Goal: Communication & Community: Answer question/provide support

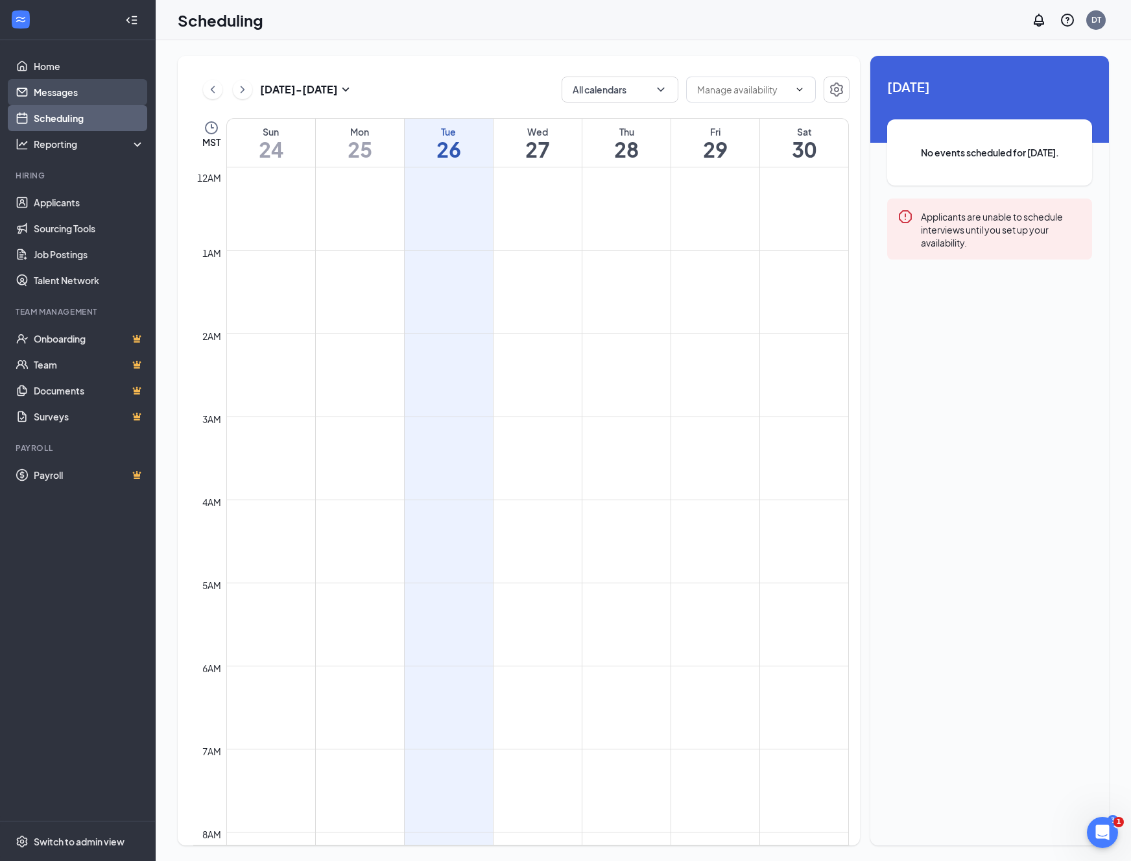
scroll to position [638, 0]
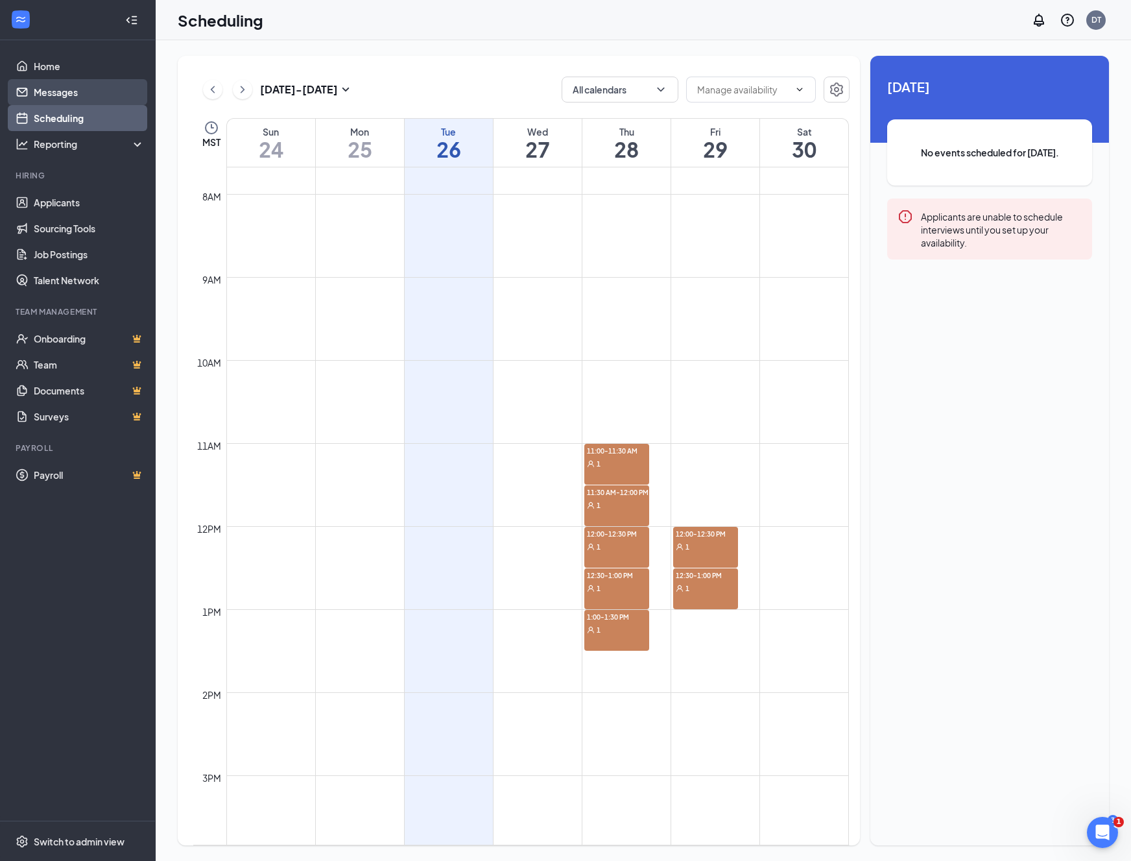
click at [97, 96] on link "Messages" at bounding box center [89, 92] width 111 height 26
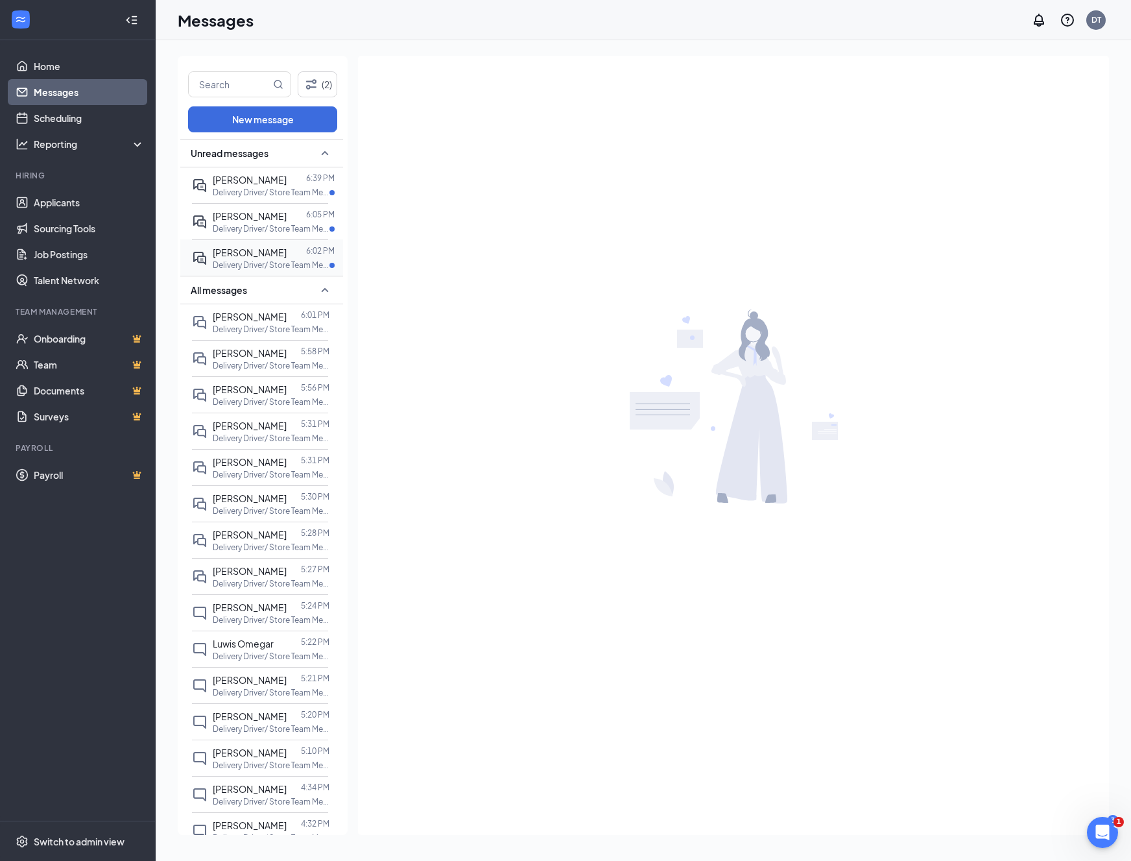
click at [272, 256] on span "[PERSON_NAME]" at bounding box center [250, 253] width 74 height 12
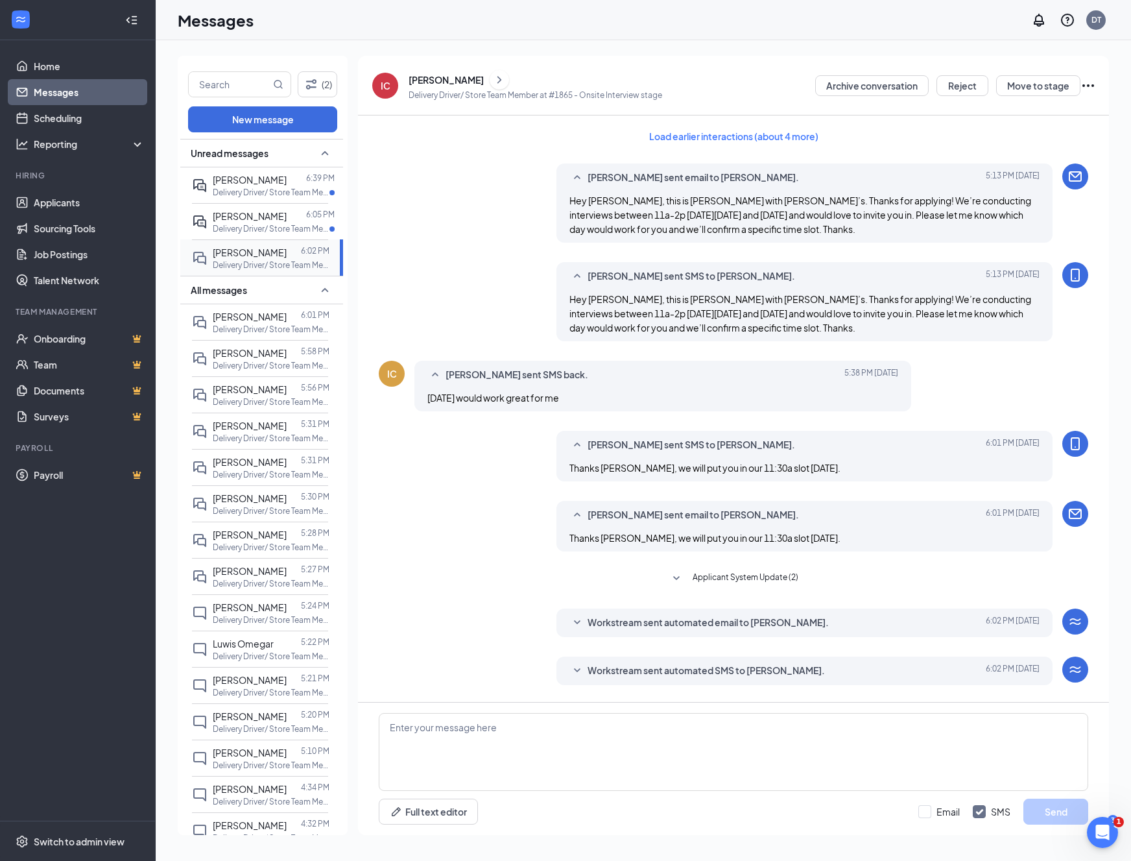
scroll to position [66, 0]
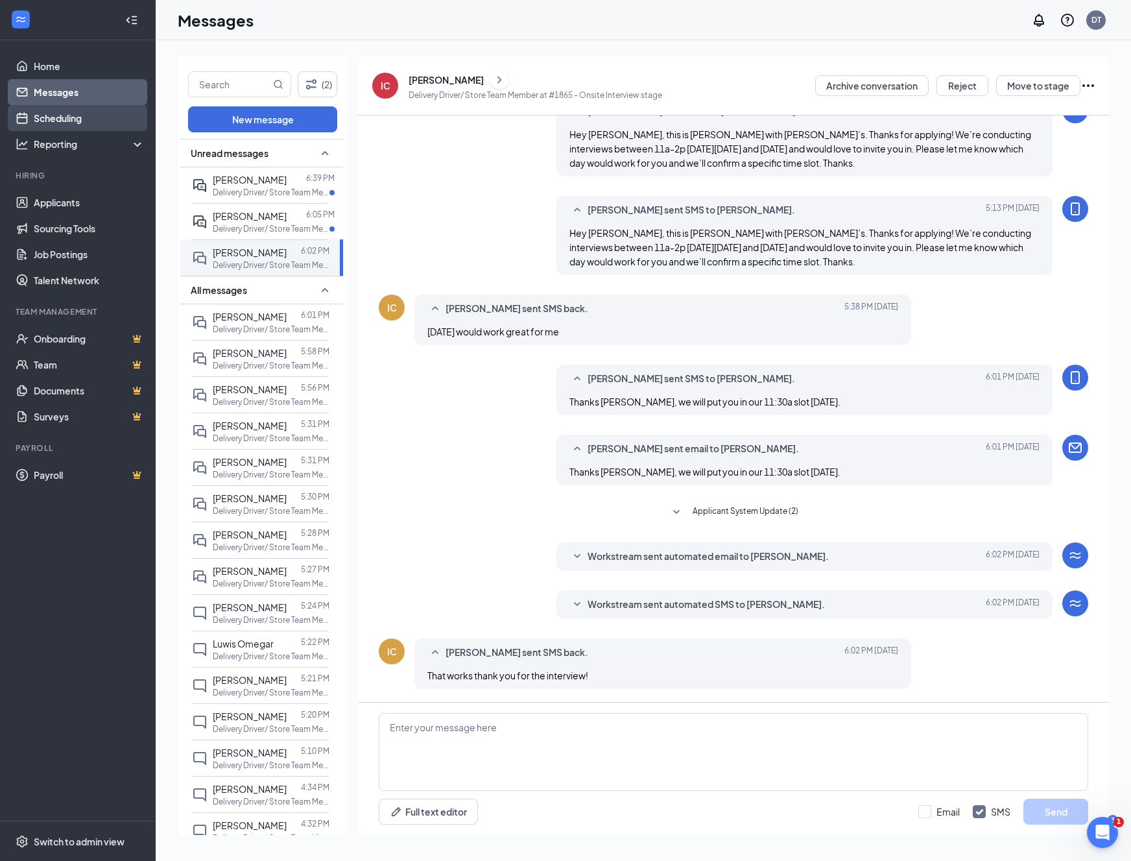
click at [95, 125] on link "Scheduling" at bounding box center [89, 118] width 111 height 26
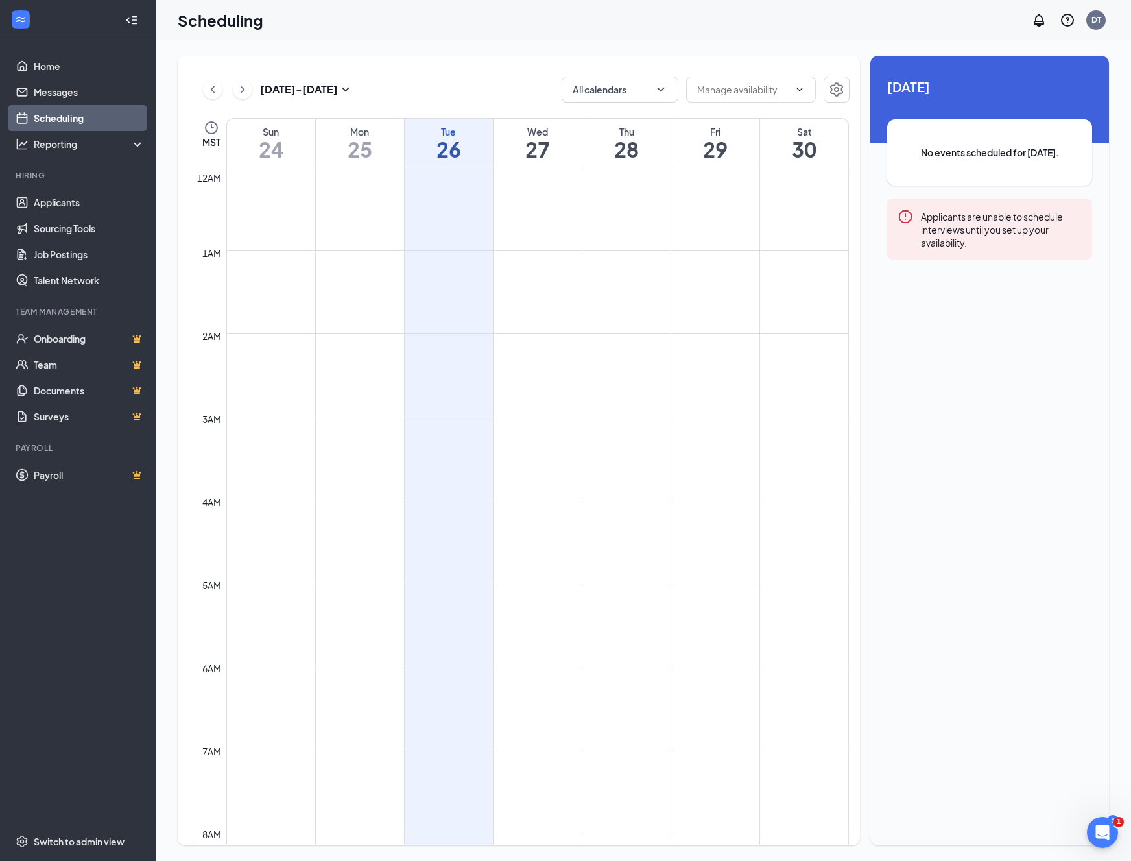
scroll to position [638, 0]
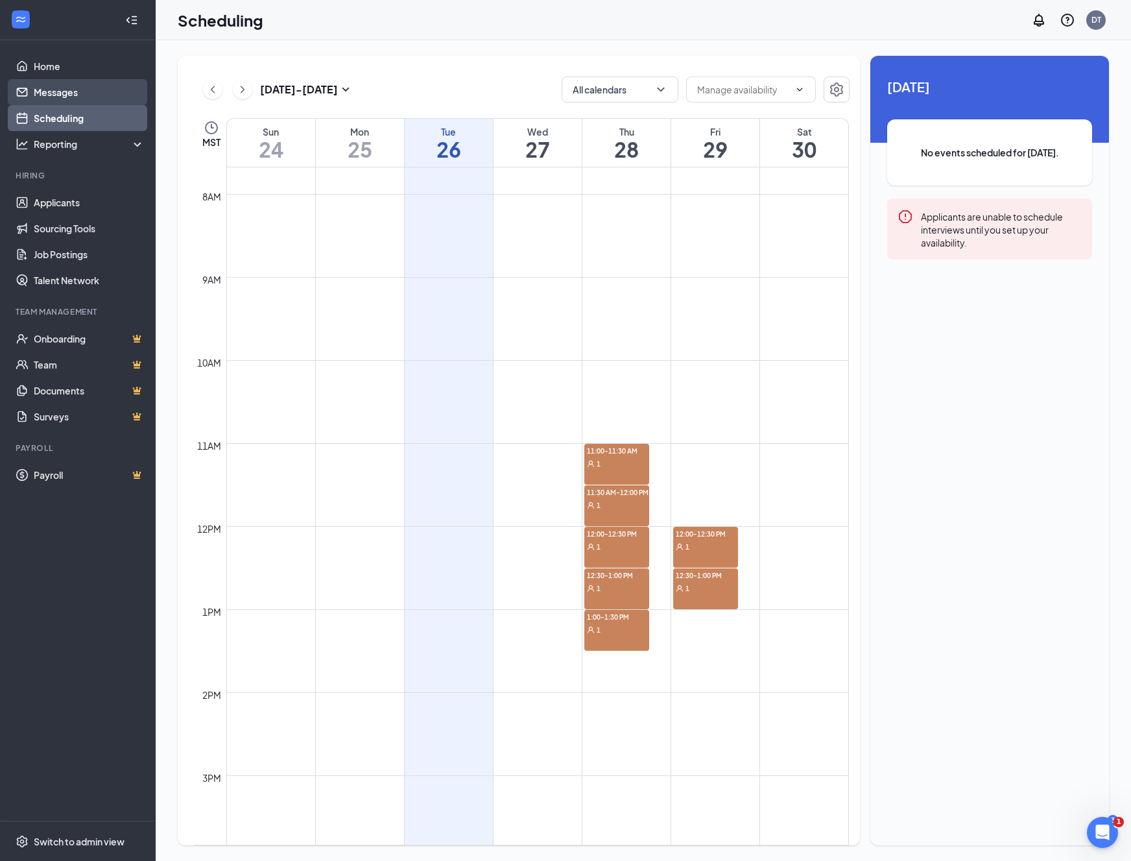
click at [87, 92] on link "Messages" at bounding box center [89, 92] width 111 height 26
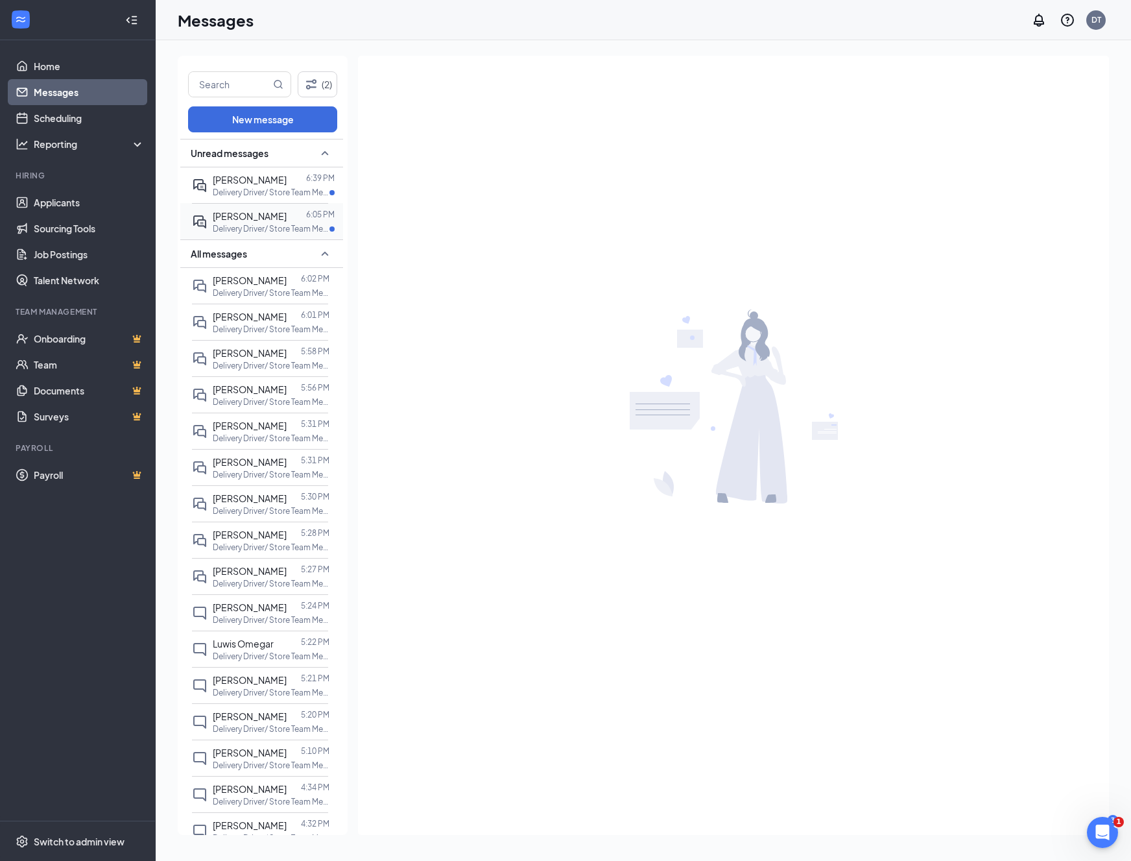
click at [264, 228] on p "Delivery Driver/ Store Team Member at #1865" at bounding box center [271, 228] width 117 height 11
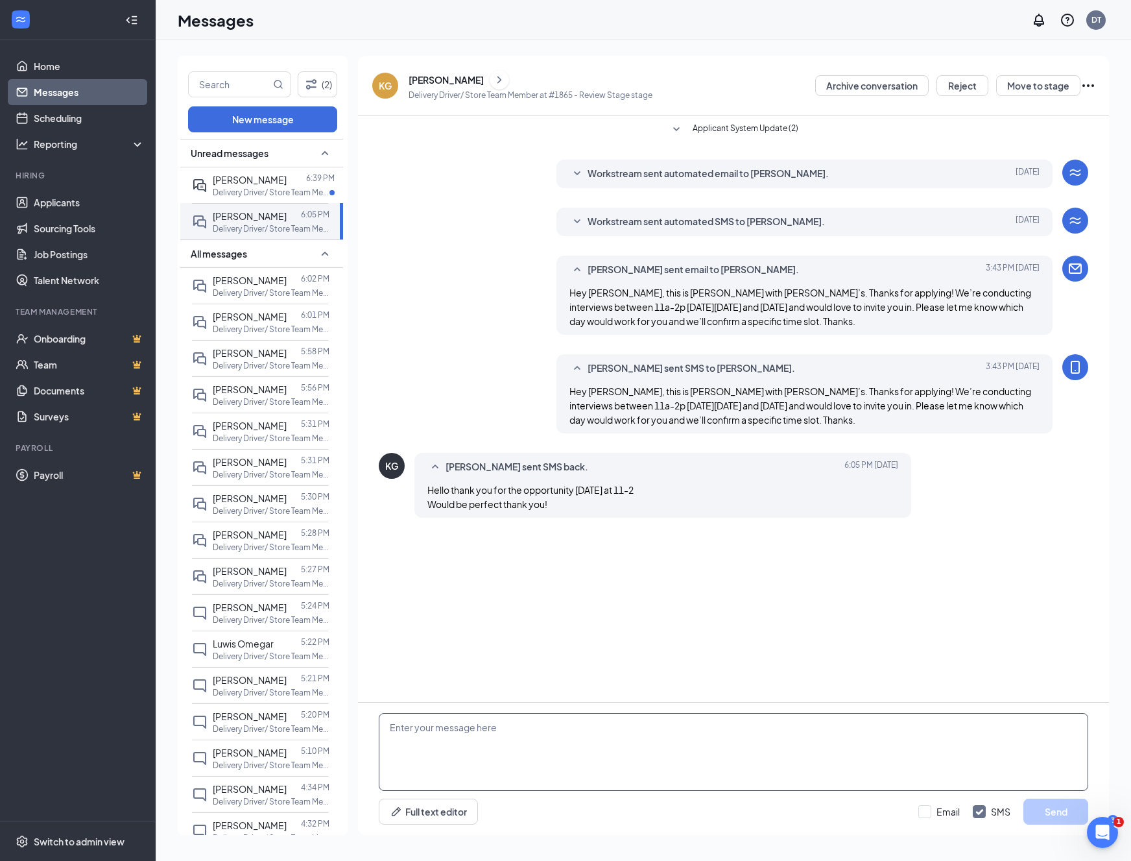
click at [479, 764] on textarea at bounding box center [734, 752] width 710 height 78
type textarea "Thanks for the response [PERSON_NAME], our [DATE] has filled up quickly. Would …"
drag, startPoint x: 952, startPoint y: 817, endPoint x: 959, endPoint y: 816, distance: 7.3
click at [952, 817] on div "Email" at bounding box center [948, 811] width 23 height 13
click at [952, 817] on input "Email" at bounding box center [940, 811] width 42 height 13
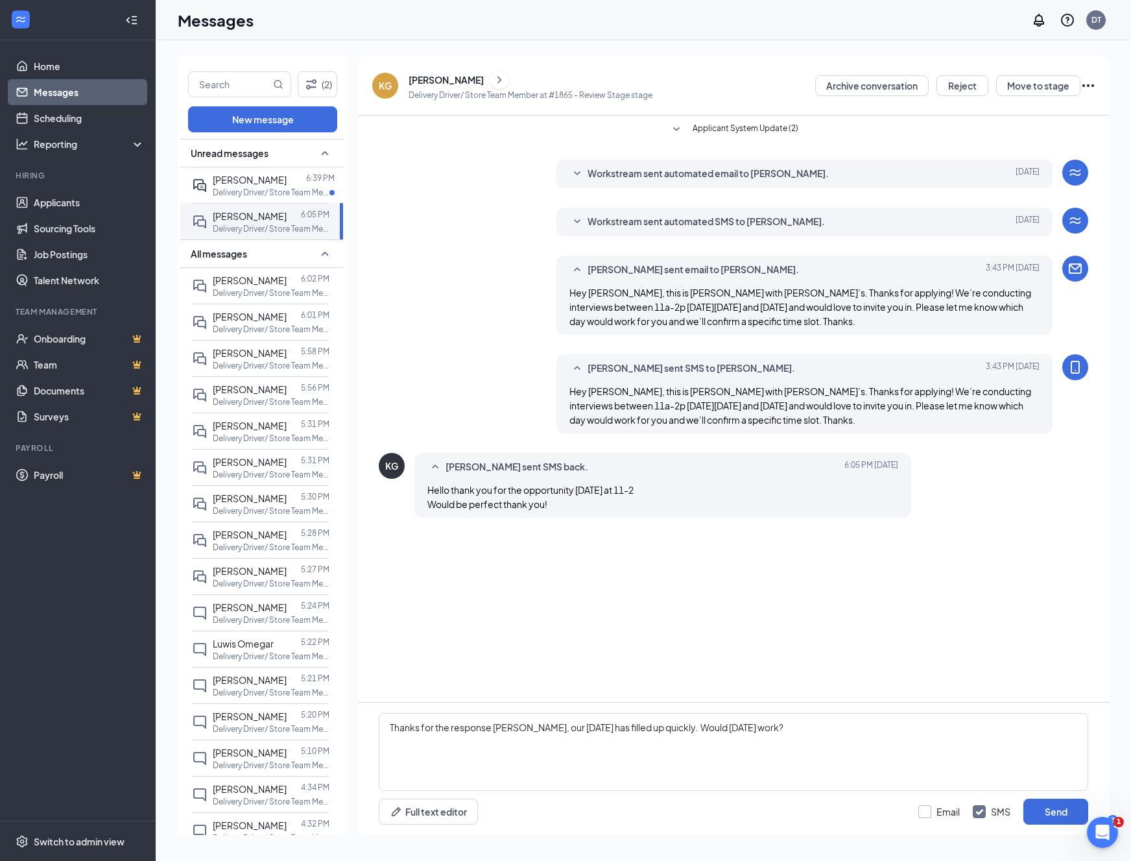
checkbox input "true"
click at [1037, 818] on button "Send" at bounding box center [1056, 812] width 65 height 26
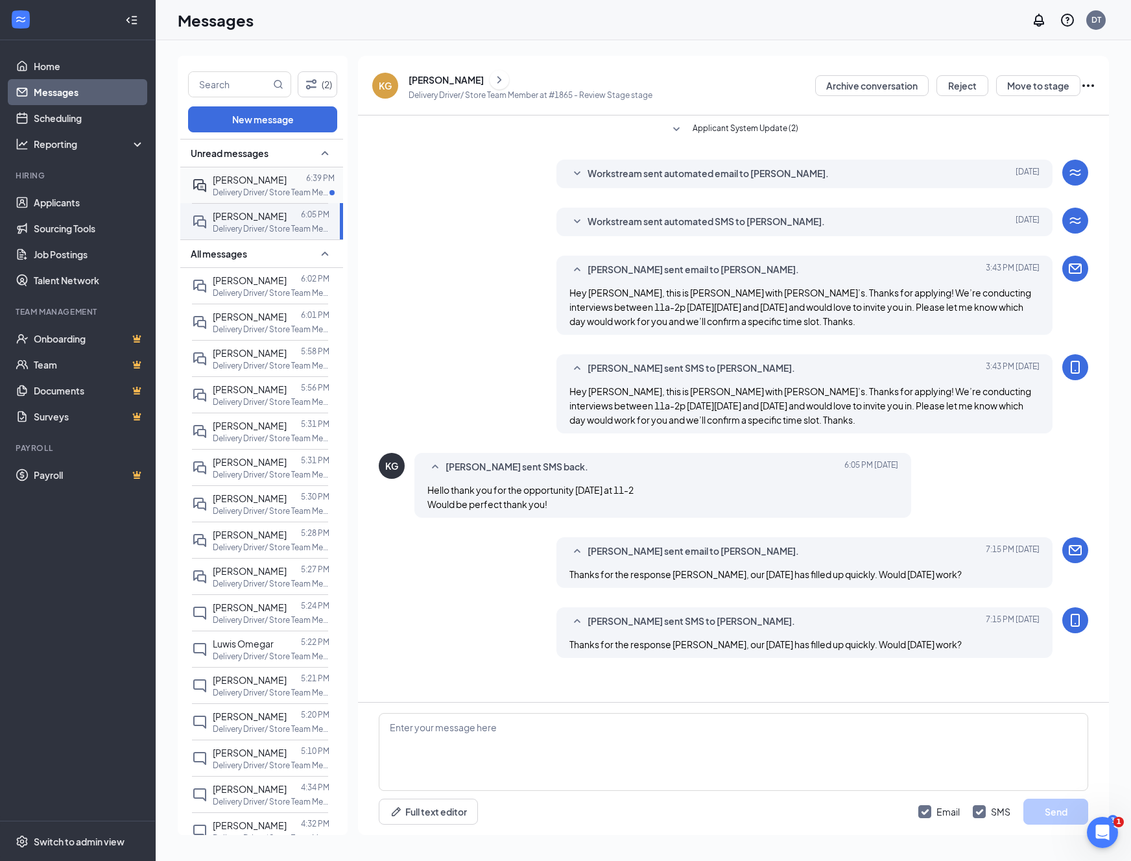
click at [289, 182] on div at bounding box center [296, 180] width 19 height 14
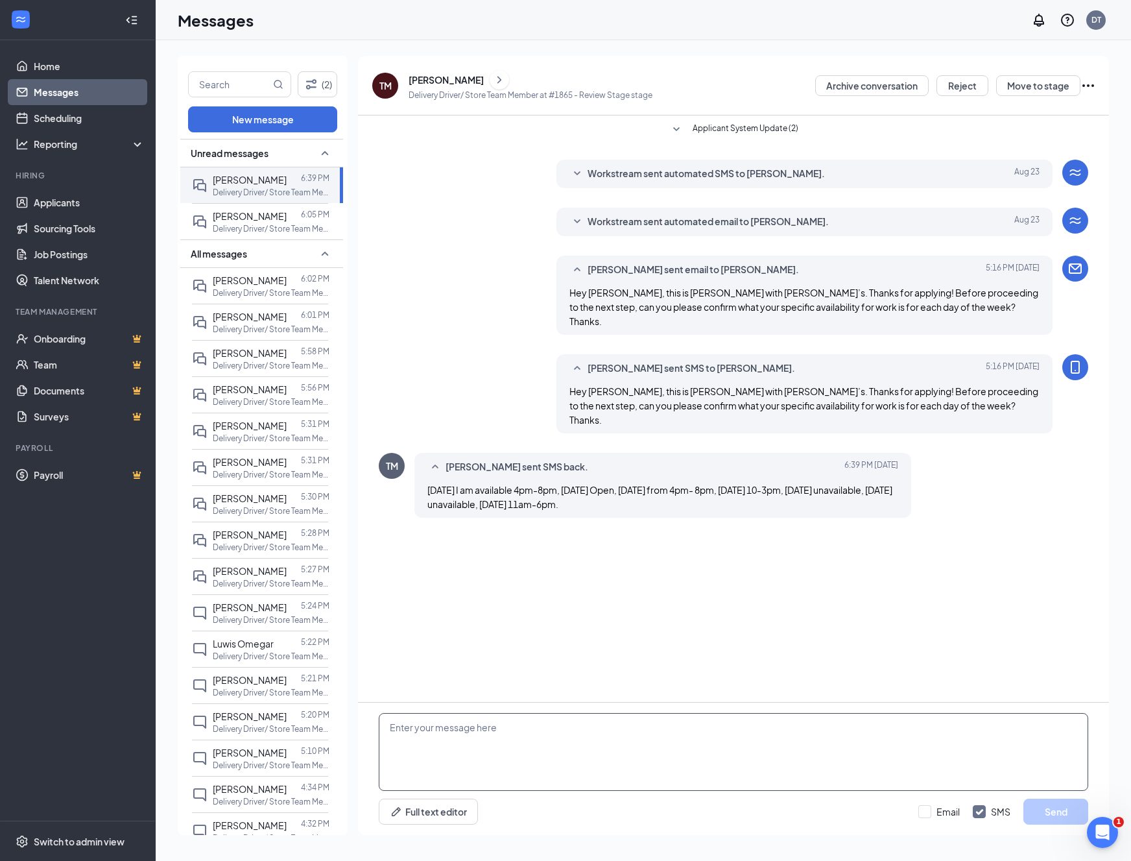
click at [743, 743] on textarea at bounding box center [734, 752] width 710 height 78
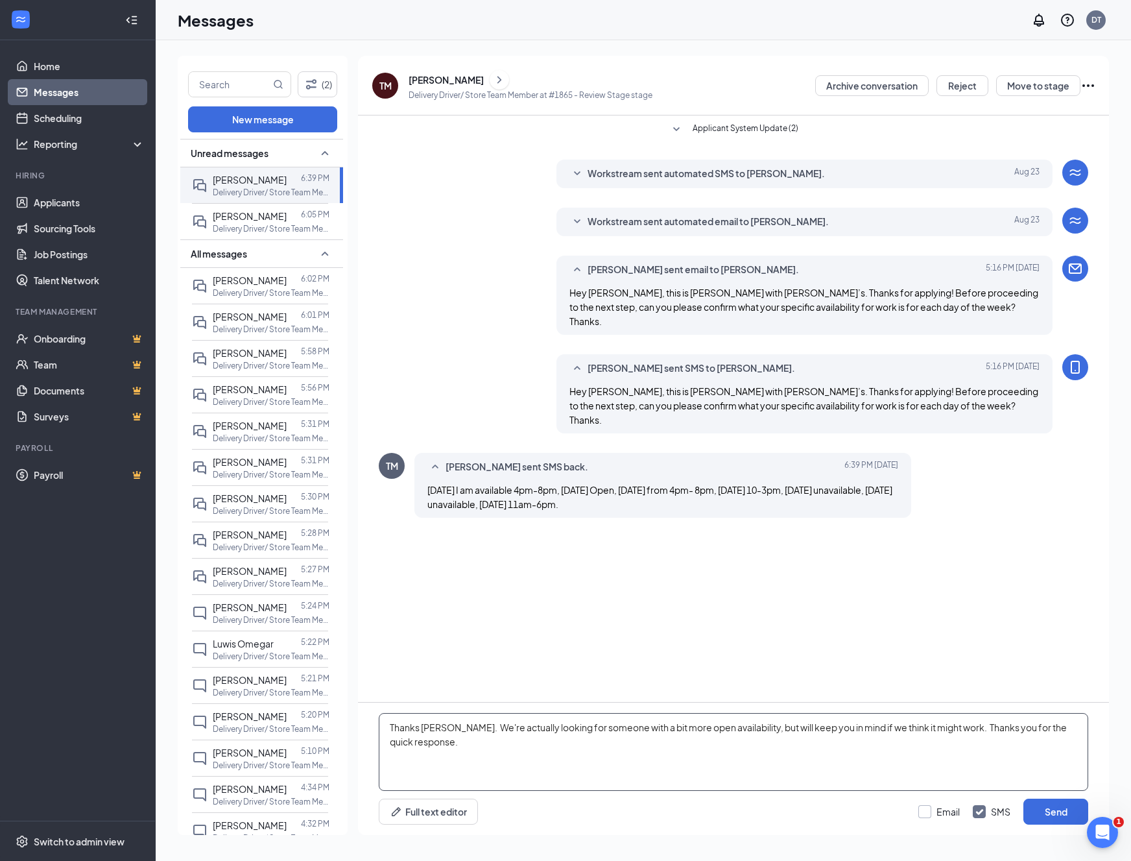
type textarea "Thanks [PERSON_NAME]. We're actually looking for someone with a bit more open a…"
drag, startPoint x: 941, startPoint y: 812, endPoint x: 1005, endPoint y: 814, distance: 64.2
click at [941, 812] on div "Email" at bounding box center [948, 811] width 23 height 13
click at [941, 812] on input "Email" at bounding box center [940, 811] width 42 height 13
checkbox input "true"
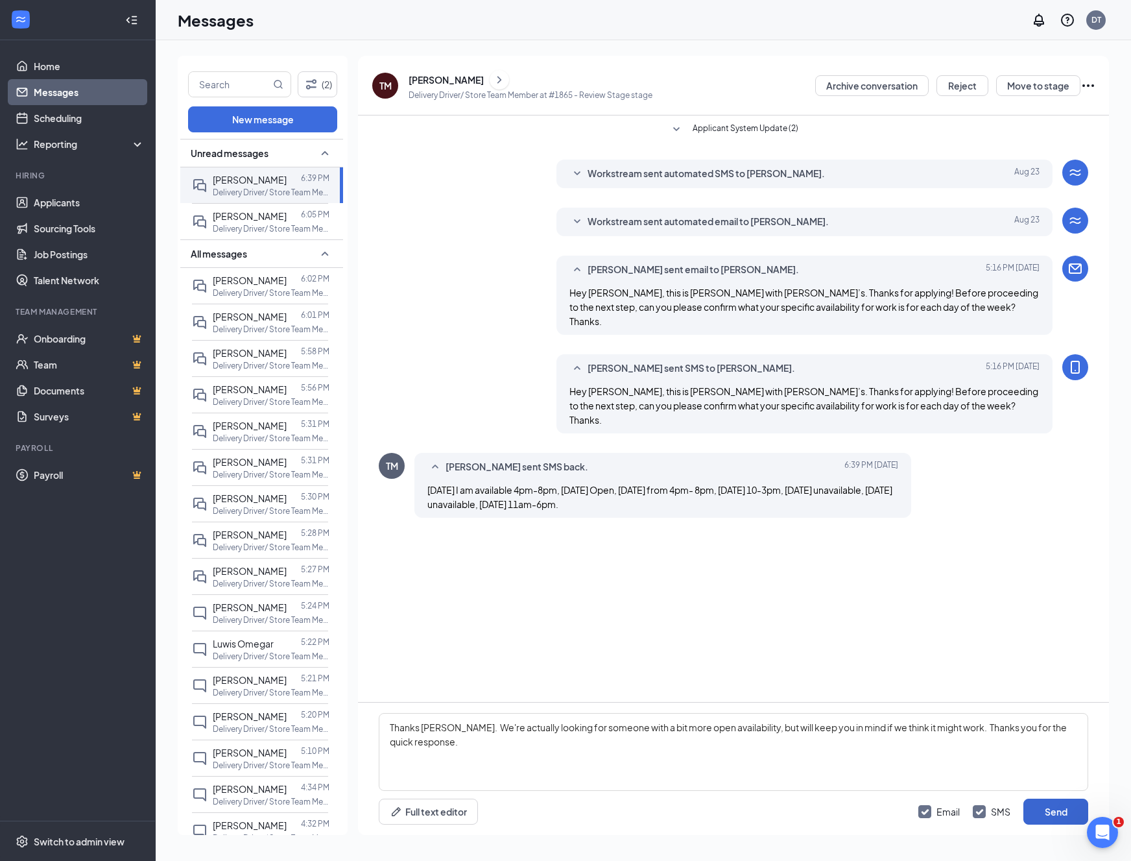
click at [1033, 814] on button "Send" at bounding box center [1056, 812] width 65 height 26
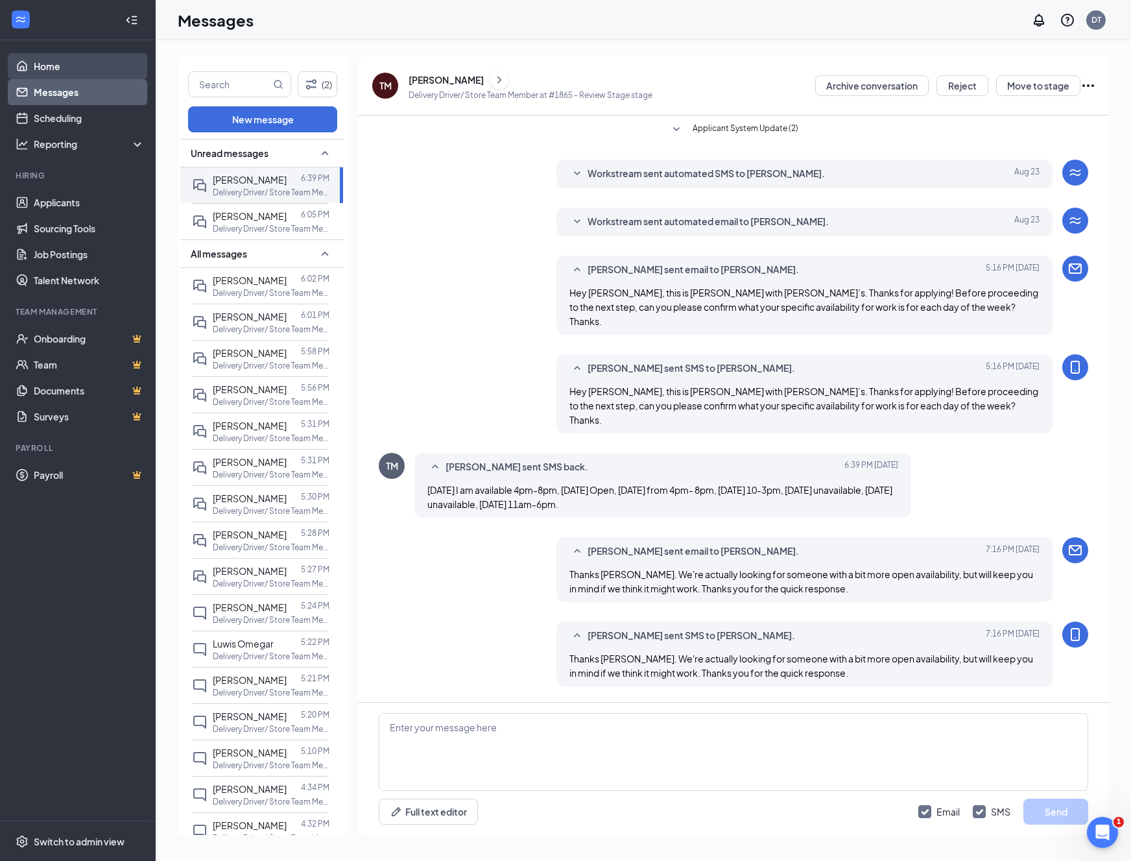
click at [66, 64] on link "Home" at bounding box center [89, 66] width 111 height 26
